Goal: Find specific page/section: Find specific page/section

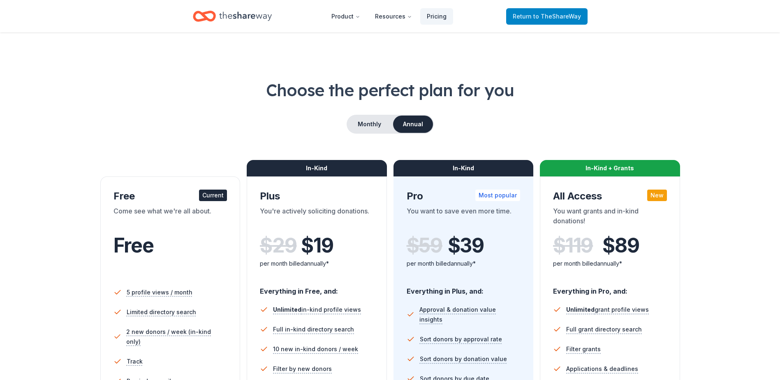
click at [541, 19] on span "to TheShareWay" at bounding box center [557, 16] width 48 height 7
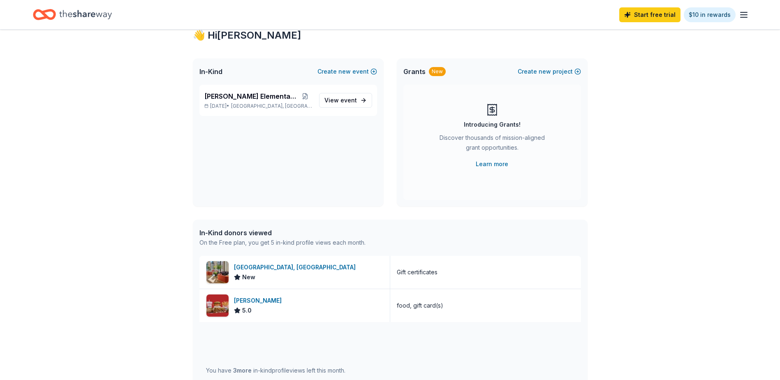
scroll to position [41, 0]
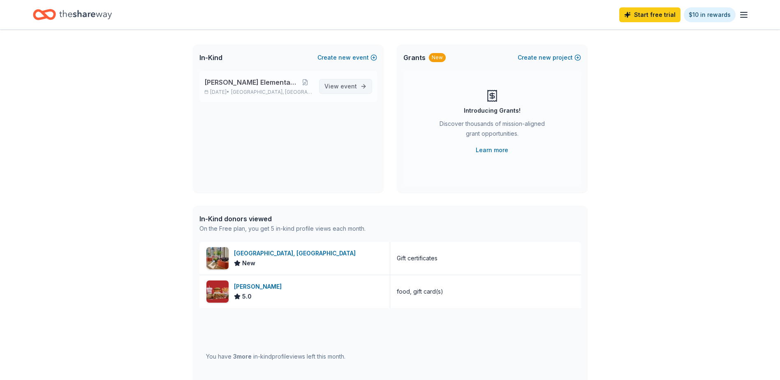
click at [345, 89] on span "event" at bounding box center [349, 86] width 16 height 7
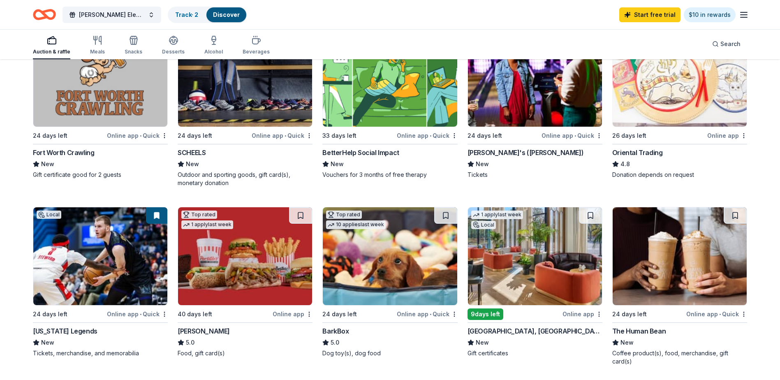
scroll to position [123, 0]
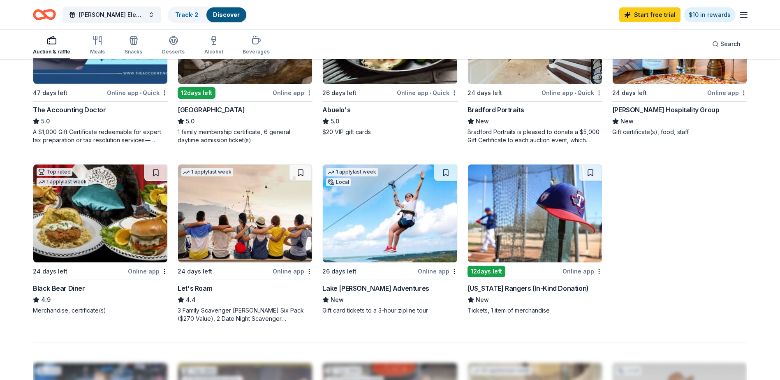
scroll to position [535, 0]
